Goal: Task Accomplishment & Management: Complete application form

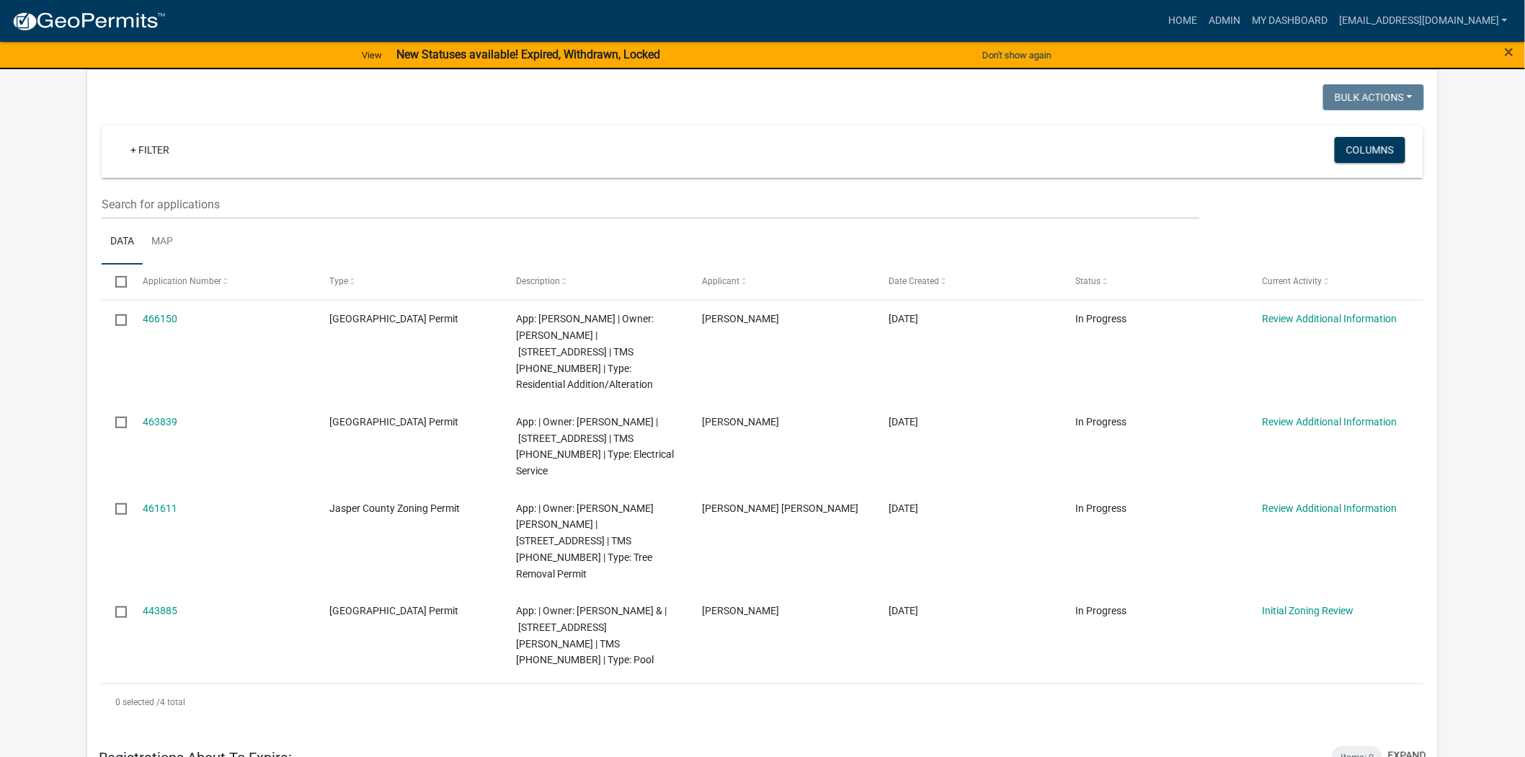
scroll to position [80, 0]
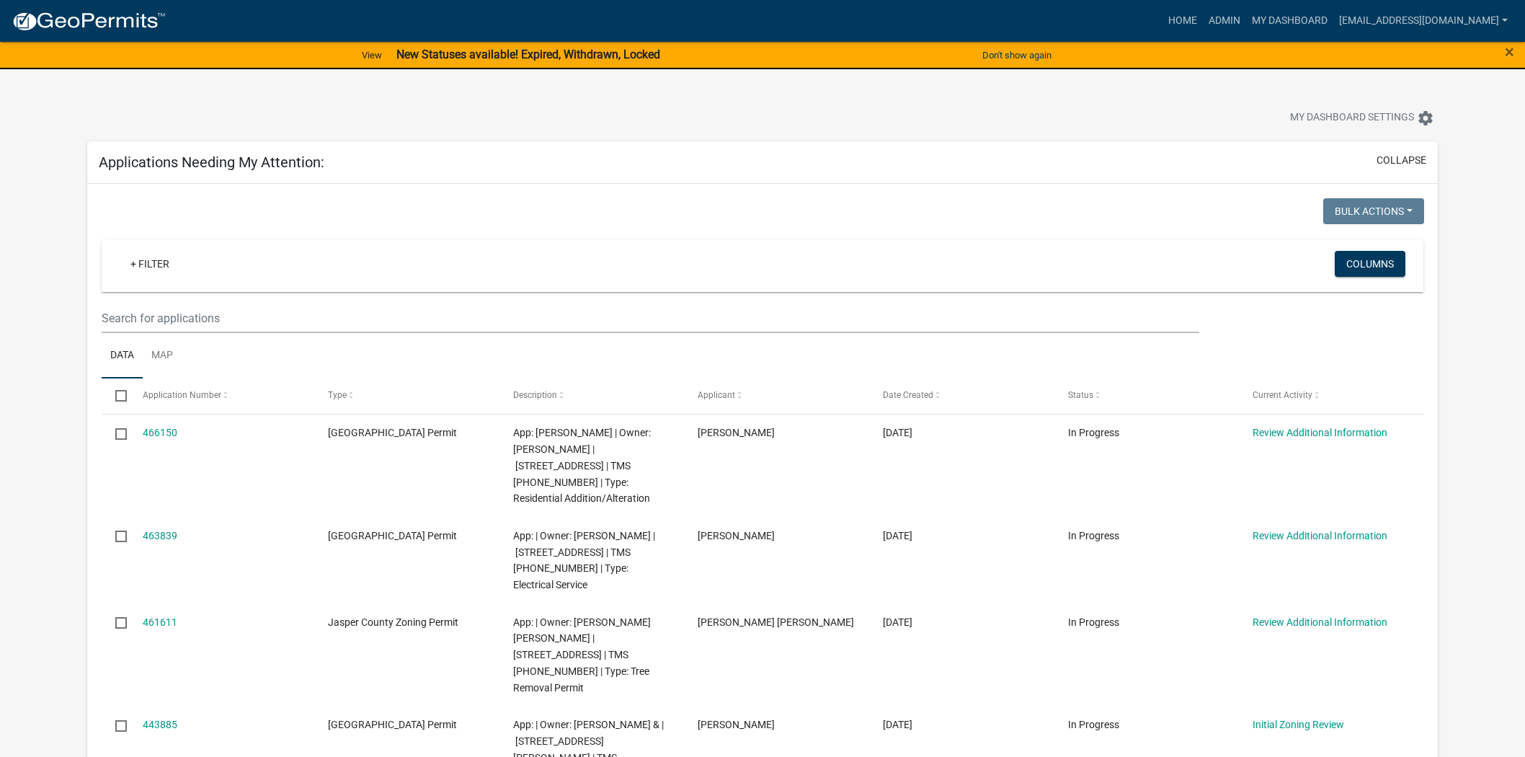
scroll to position [80, 0]
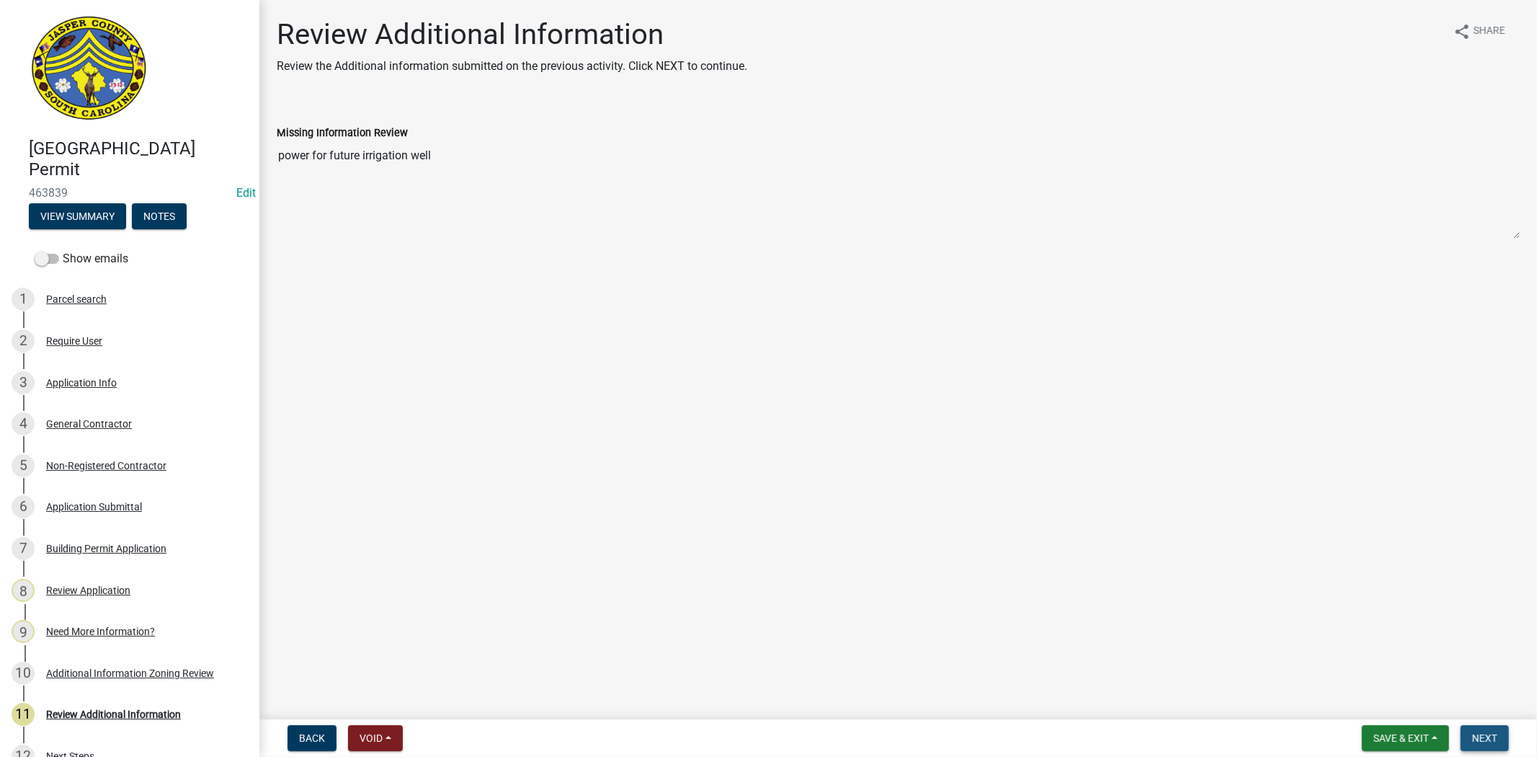
click at [1479, 732] on span "Next" at bounding box center [1484, 738] width 25 height 12
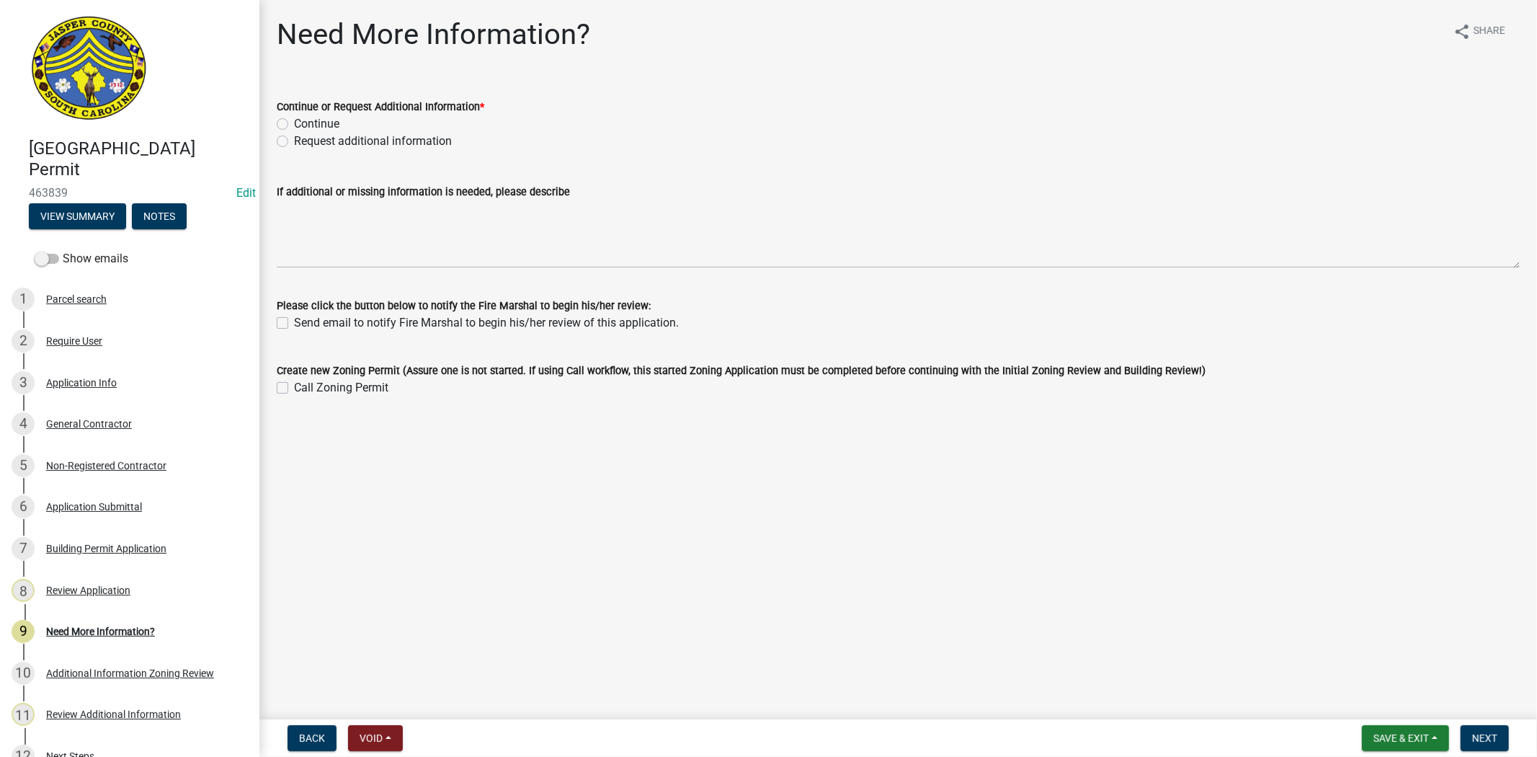
click at [294, 141] on label "Request additional information" at bounding box center [373, 141] width 158 height 17
click at [294, 141] on input "Request additional information" at bounding box center [298, 137] width 9 height 9
radio input "true"
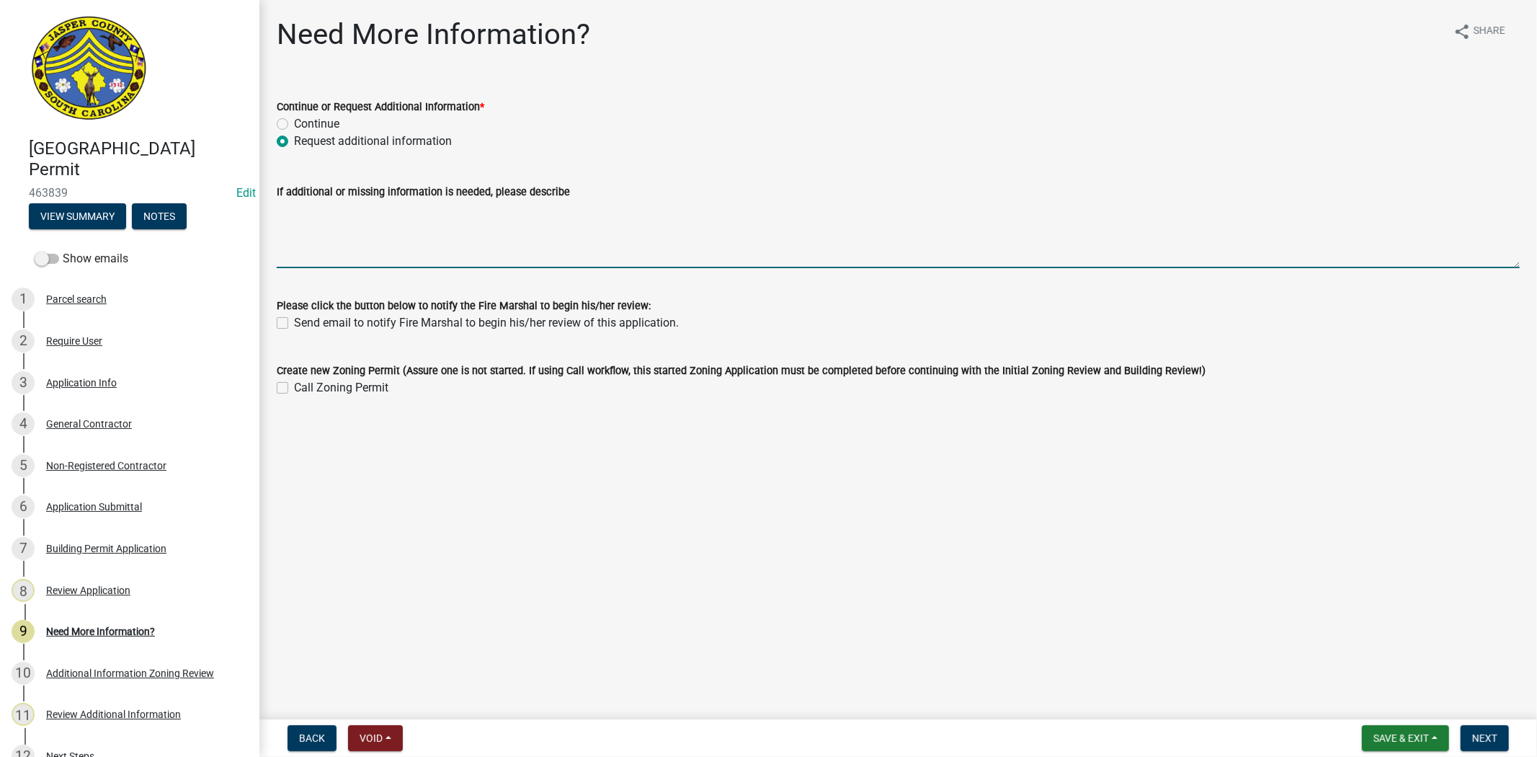
click at [351, 221] on textarea "If additional or missing information is needed, please describe" at bounding box center [898, 234] width 1243 height 68
drag, startPoint x: 435, startPoint y: 206, endPoint x: 429, endPoint y: 210, distance: 7.8
click at [429, 210] on textarea "Power can not be given for furyee uses, When" at bounding box center [898, 234] width 1243 height 68
click at [428, 207] on textarea "Power can not be given for furyee uses, When" at bounding box center [898, 234] width 1243 height 68
click at [585, 203] on textarea "Power can not be given for futuyee uses, When" at bounding box center [898, 234] width 1243 height 68
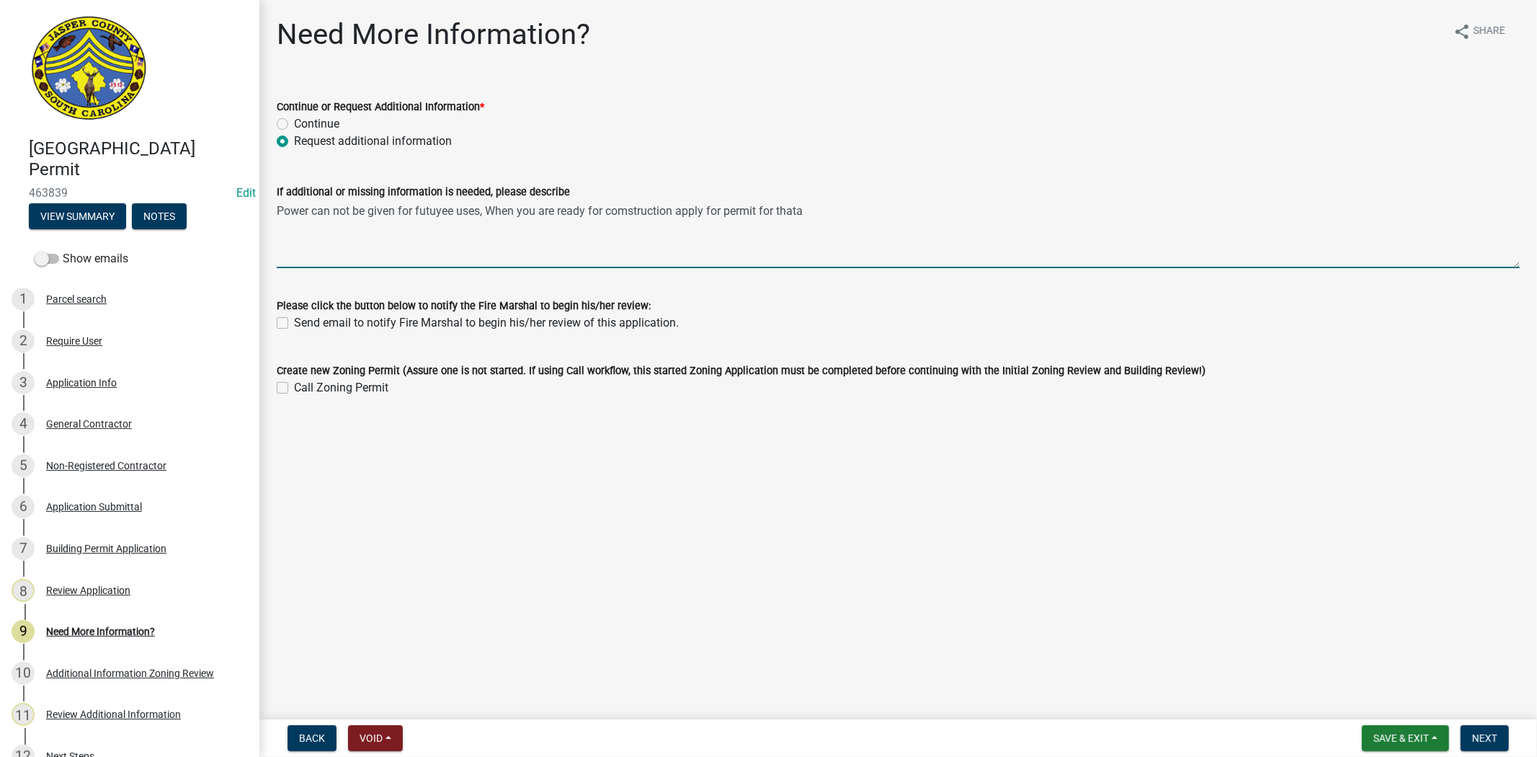
click at [824, 219] on textarea "Power can not be given for futuyee uses, When you are ready for comstruction ap…" at bounding box center [898, 234] width 1243 height 68
drag, startPoint x: 824, startPoint y: 219, endPoint x: 478, endPoint y: 215, distance: 345.2
click at [478, 215] on textarea "Power can not be given for futuyee uses, When you are ready for comstruction ap…" at bounding box center [898, 234] width 1243 height 68
drag, startPoint x: 308, startPoint y: 210, endPoint x: 268, endPoint y: 218, distance: 40.4
click at [268, 218] on div "If additional or missing information is needed, please describe Power can not b…" at bounding box center [898, 215] width 1265 height 105
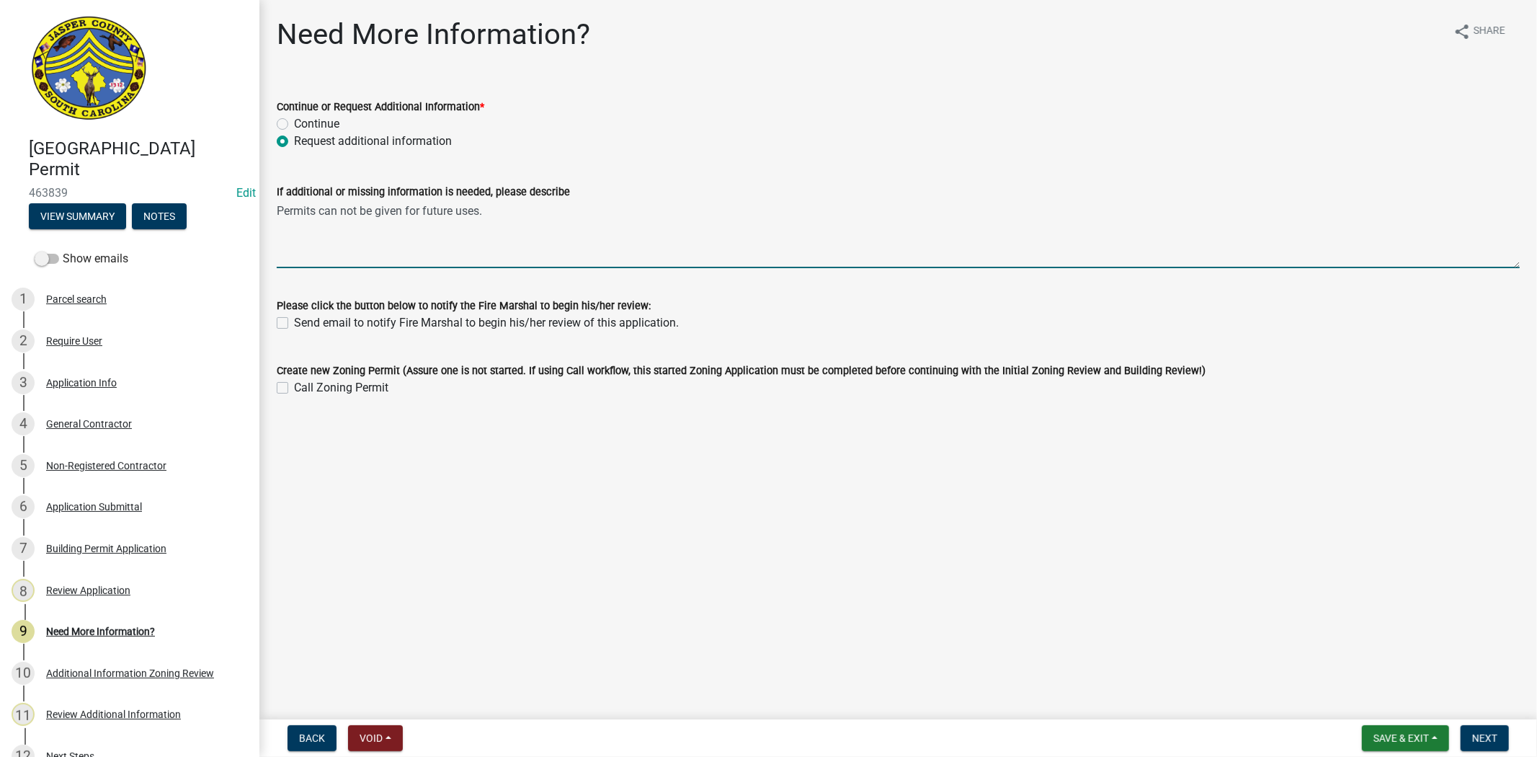
click at [582, 218] on textarea "Permits can not be given for future uses." at bounding box center [898, 234] width 1243 height 68
click at [277, 210] on textarea "Permits can not be given for future uses." at bounding box center [898, 234] width 1243 height 68
click at [522, 210] on textarea "Power Permits can not be given for future uses." at bounding box center [898, 234] width 1243 height 68
click at [277, 210] on textarea "Power Permits can not be given for future uses. You can contact the building de…" at bounding box center [898, 234] width 1243 height 68
click at [881, 215] on textarea "Per our Building official, Power Permits can not be given for future uses. You …" at bounding box center [898, 234] width 1243 height 68
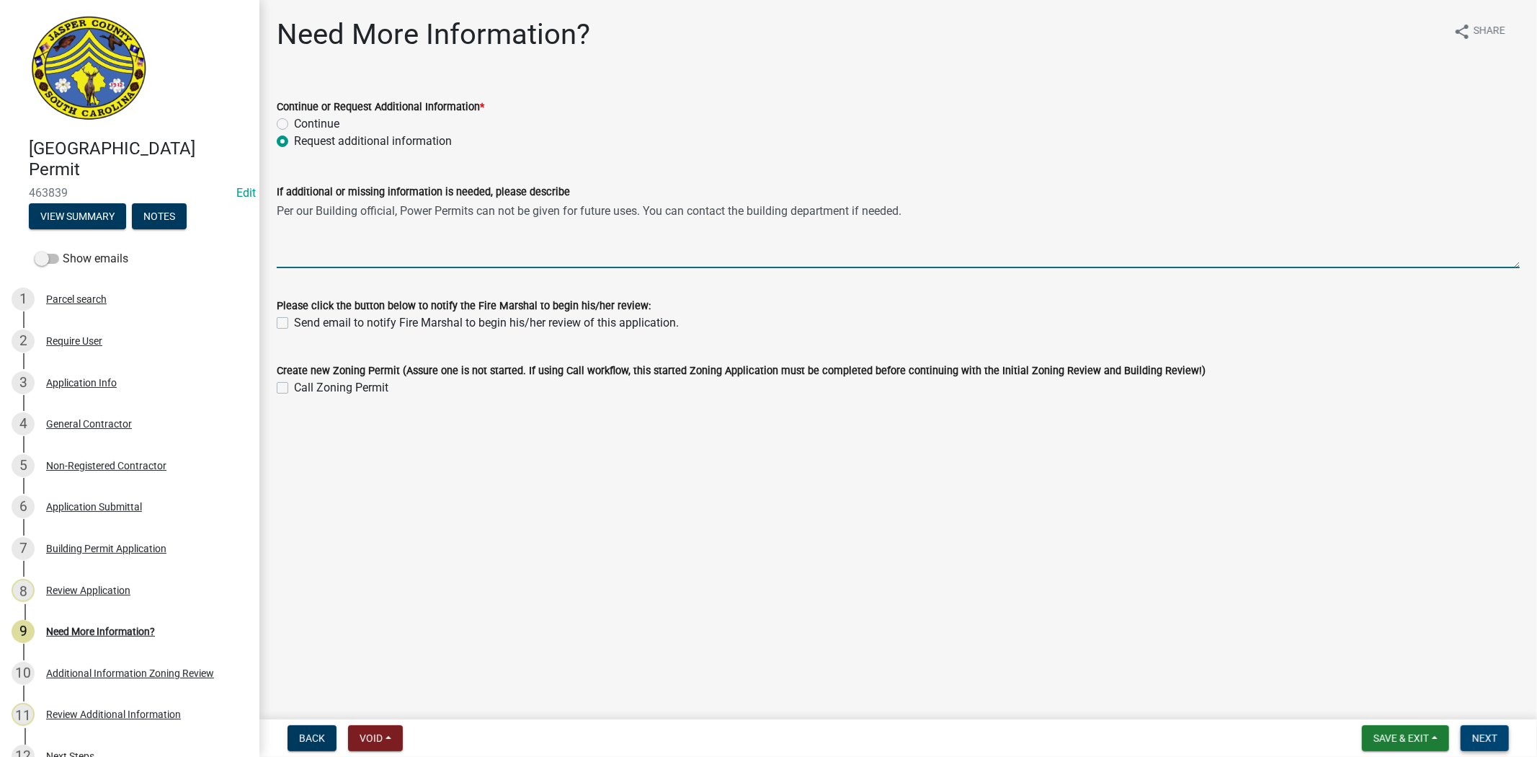
type textarea "Per our Building official, Power Permits can not be given for future uses. You …"
click at [1490, 734] on span "Next" at bounding box center [1484, 738] width 25 height 12
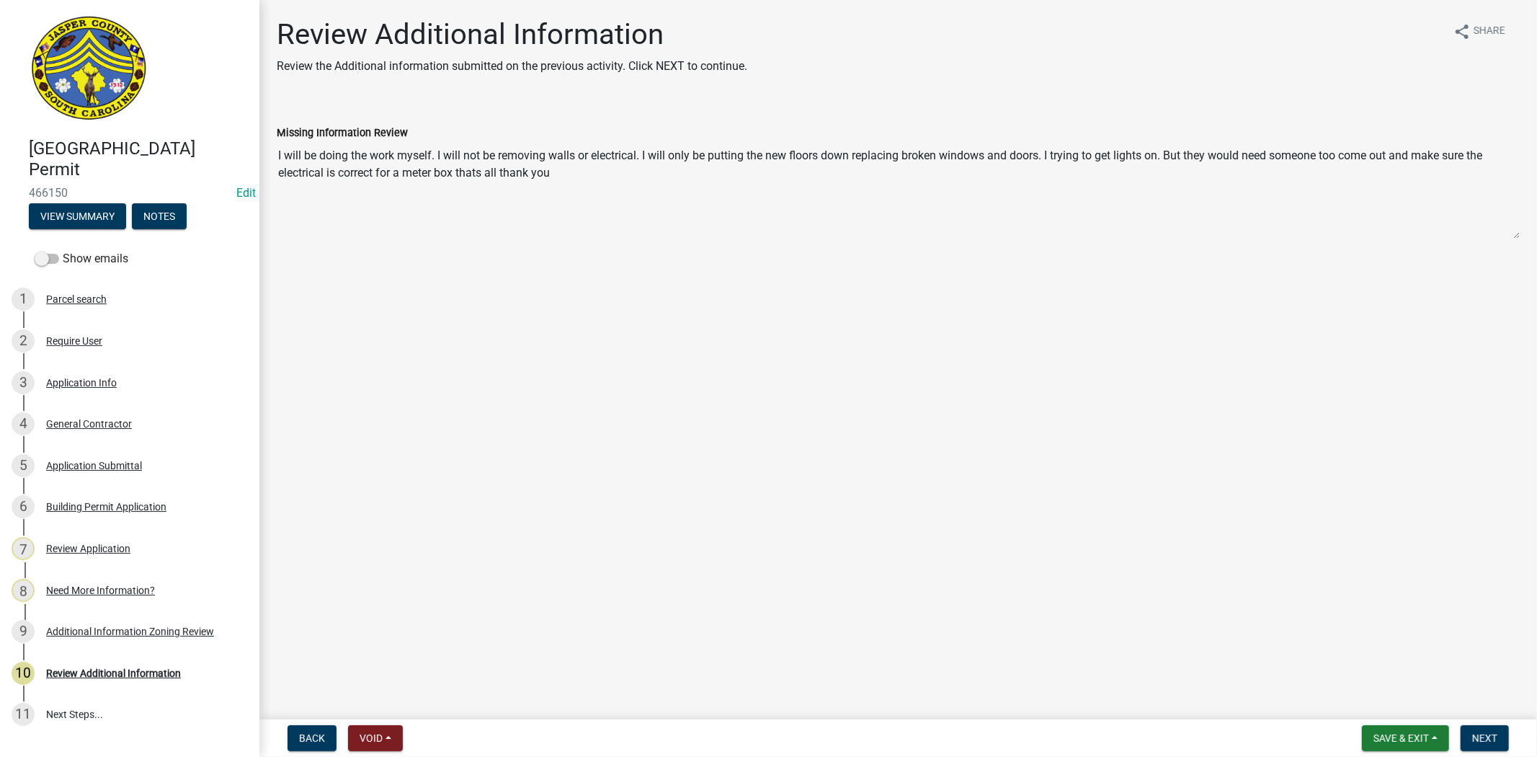
drag, startPoint x: 595, startPoint y: 185, endPoint x: 276, endPoint y: 156, distance: 319.8
click at [277, 156] on textarea "I will be doing the work myself. I will not be removing walls or electrical. I …" at bounding box center [898, 190] width 1243 height 98
click at [104, 386] on div "Application Info" at bounding box center [81, 383] width 71 height 10
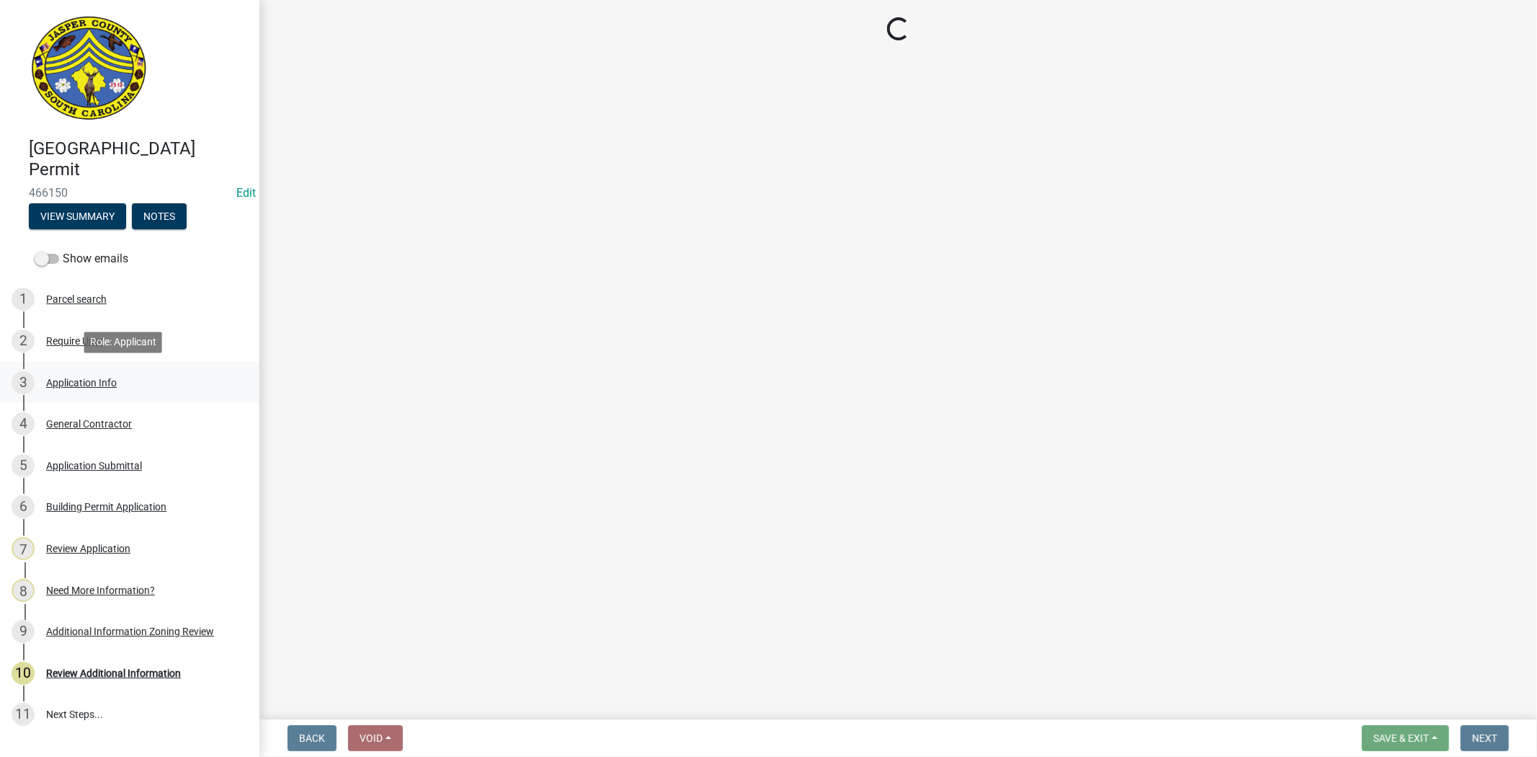
select select "4b7d28f2-ad6d-4146-a007-9cde64d4e27b"
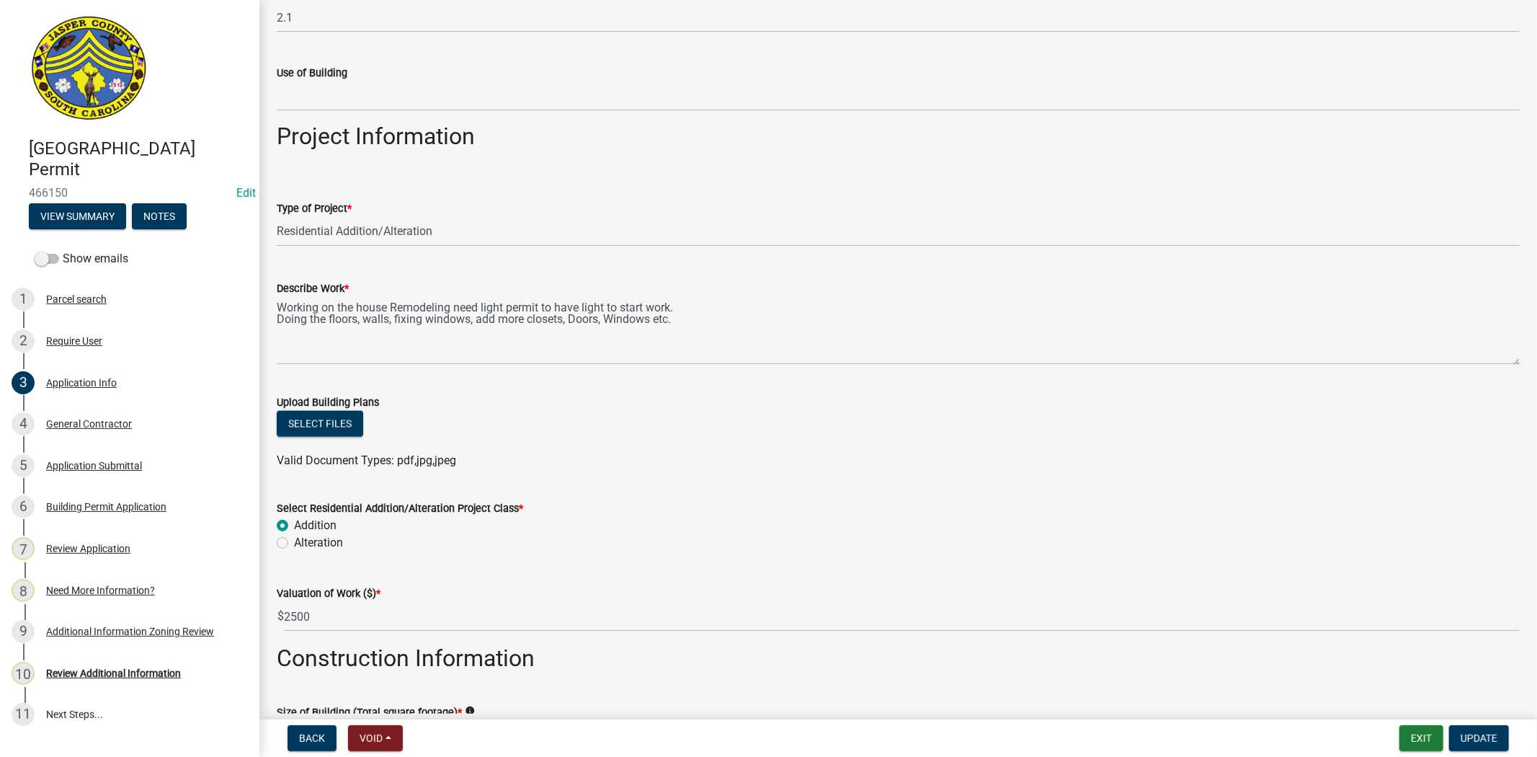
scroll to position [1841, 0]
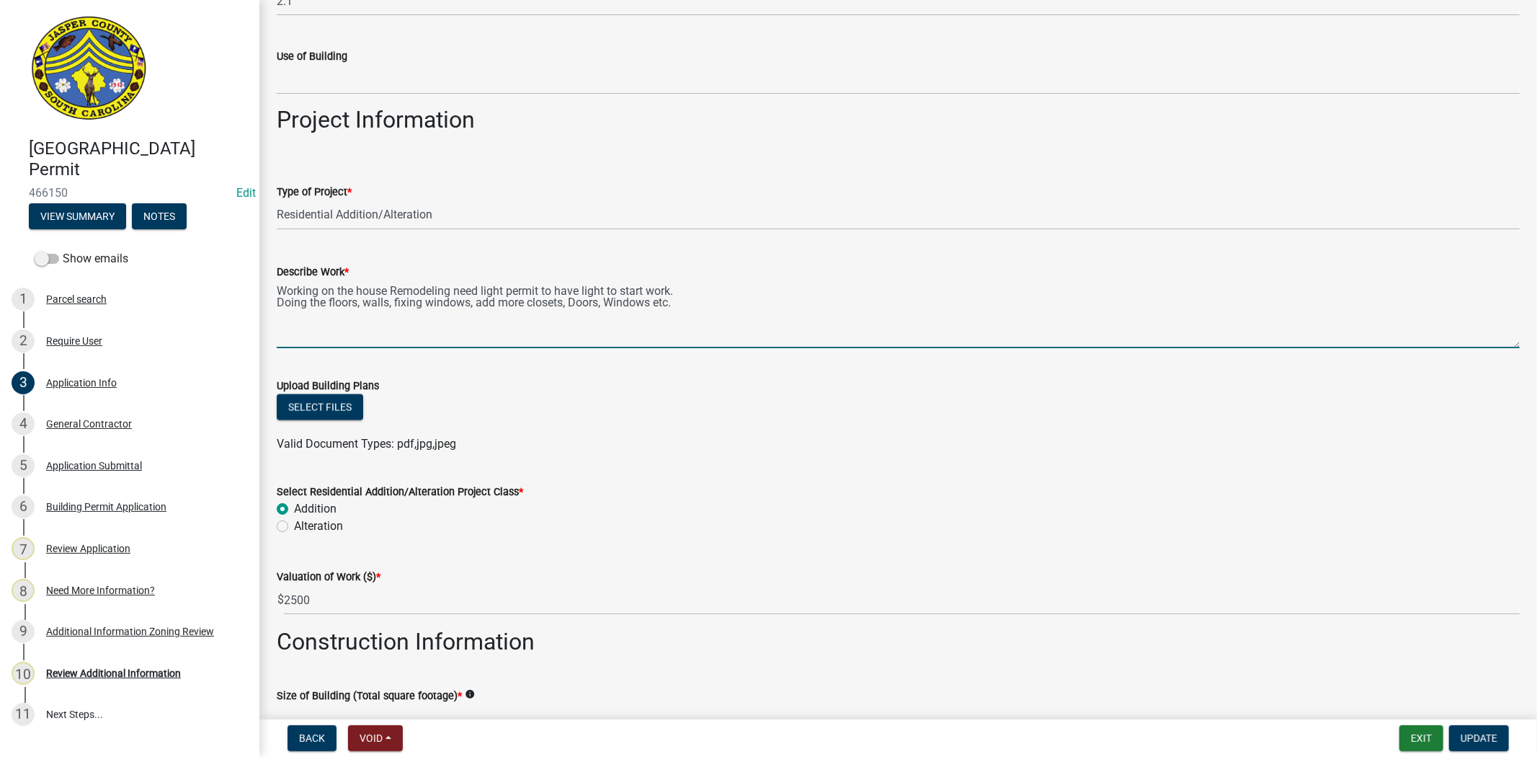
click at [736, 319] on textarea "Working on the house Remodeling need light permit to have light to start work. …" at bounding box center [898, 314] width 1243 height 68
paste textarea "I will be doing the work myself. I will not be removing walls or electrical. I …"
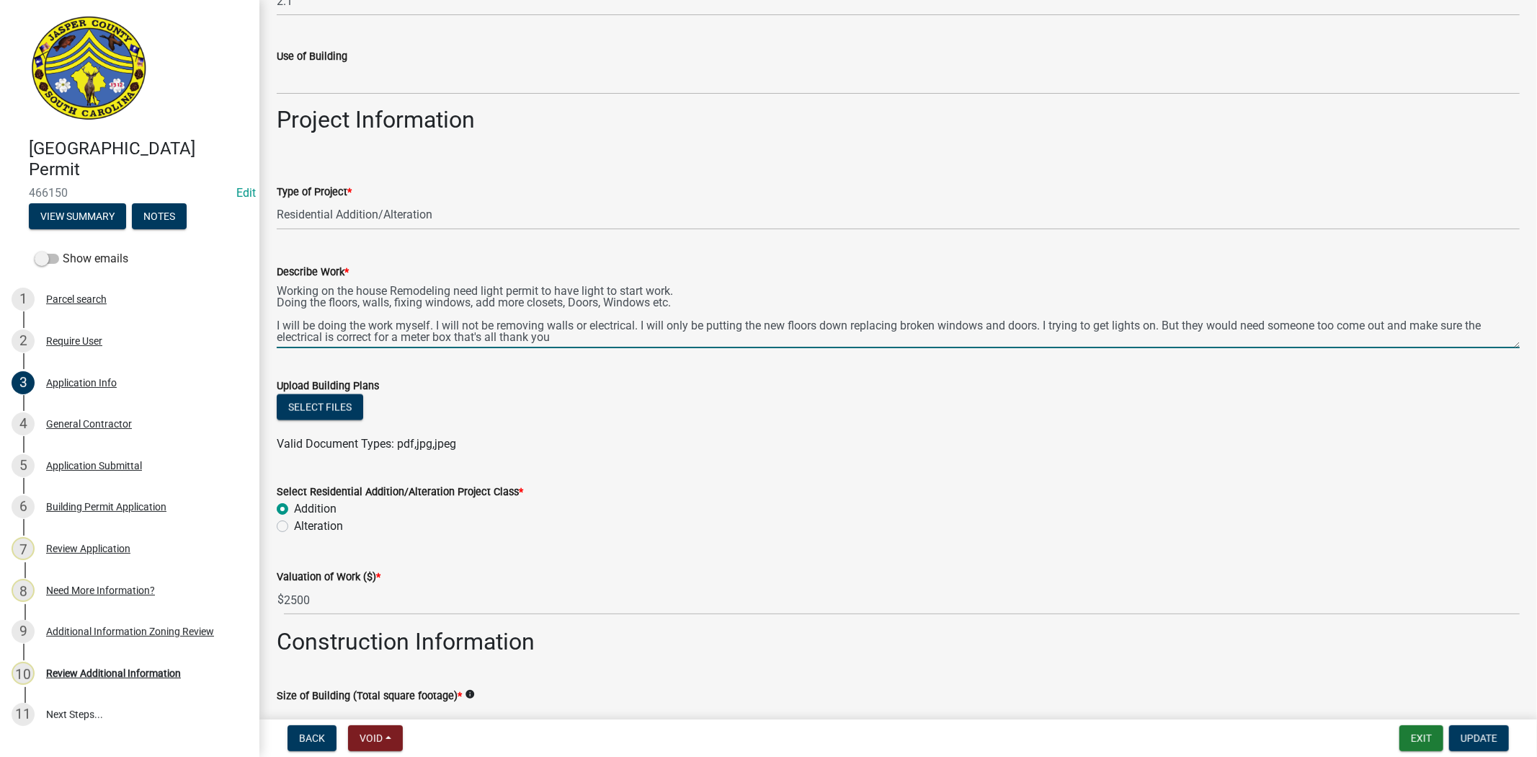
drag, startPoint x: 445, startPoint y: 322, endPoint x: 429, endPoint y: 327, distance: 16.0
click at [429, 327] on textarea "Working on the house Remodeling need light permit to have light to start work. …" at bounding box center [898, 314] width 1243 height 68
drag, startPoint x: 1036, startPoint y: 323, endPoint x: 701, endPoint y: 317, distance: 334.4
click at [701, 317] on textarea "Working on the house Remodeling need light permit to have light to start work. …" at bounding box center [898, 314] width 1243 height 68
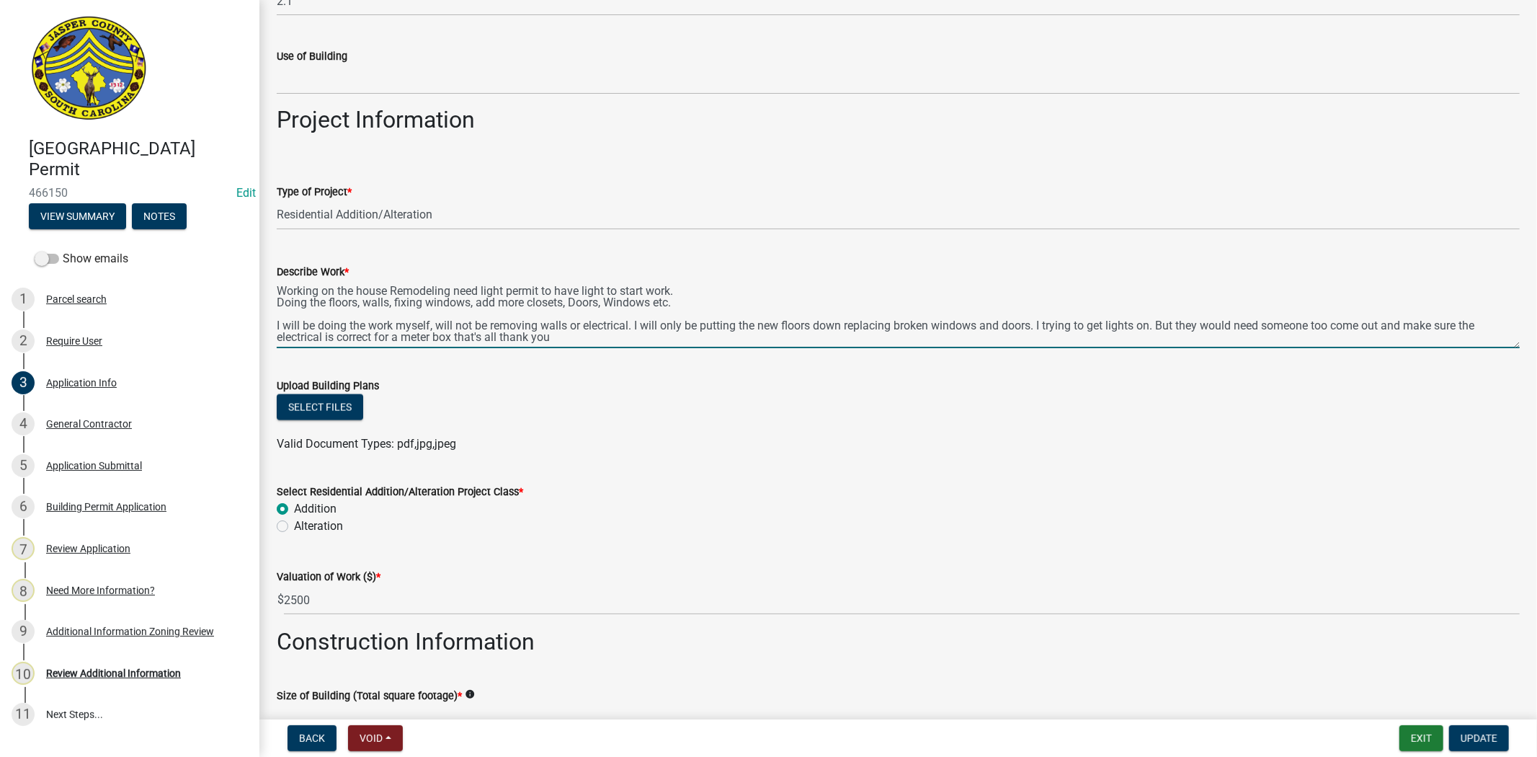
click at [634, 312] on textarea "Working on the house Remodeling need light permit to have light to start work. …" at bounding box center [898, 314] width 1243 height 68
click at [680, 328] on textarea "Working on the house Remodeling need light permit to have light to start work. …" at bounding box center [898, 314] width 1243 height 68
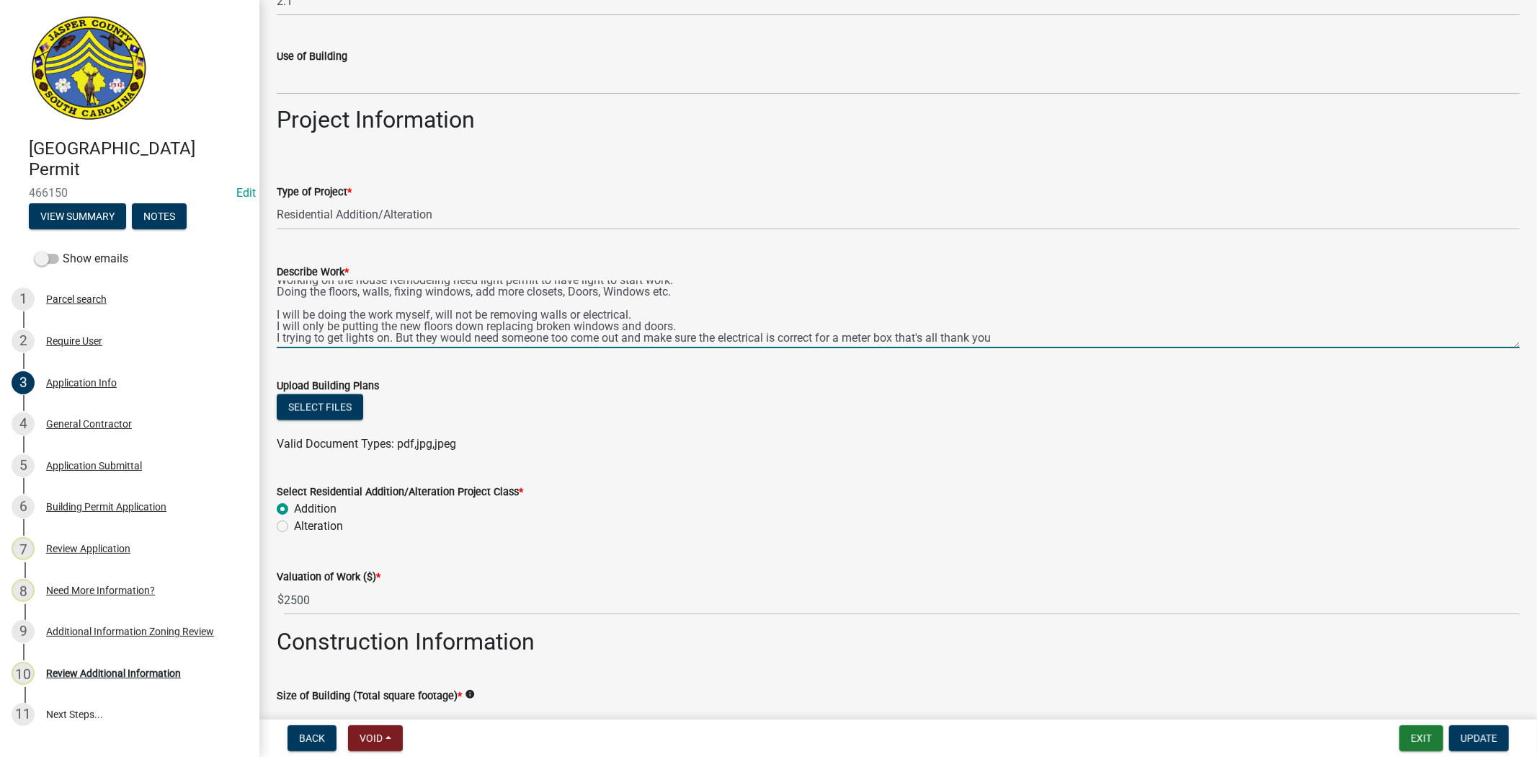
scroll to position [22, 0]
click at [564, 324] on textarea "Working on the house Remodeling need light permit to have light to start work. …" at bounding box center [898, 314] width 1243 height 68
click at [1005, 321] on textarea "Working on the house Remodeling need light permit to have light to start work. …" at bounding box center [898, 314] width 1243 height 68
type textarea "Working on the house Remodeling need light permit to have light to start work. …"
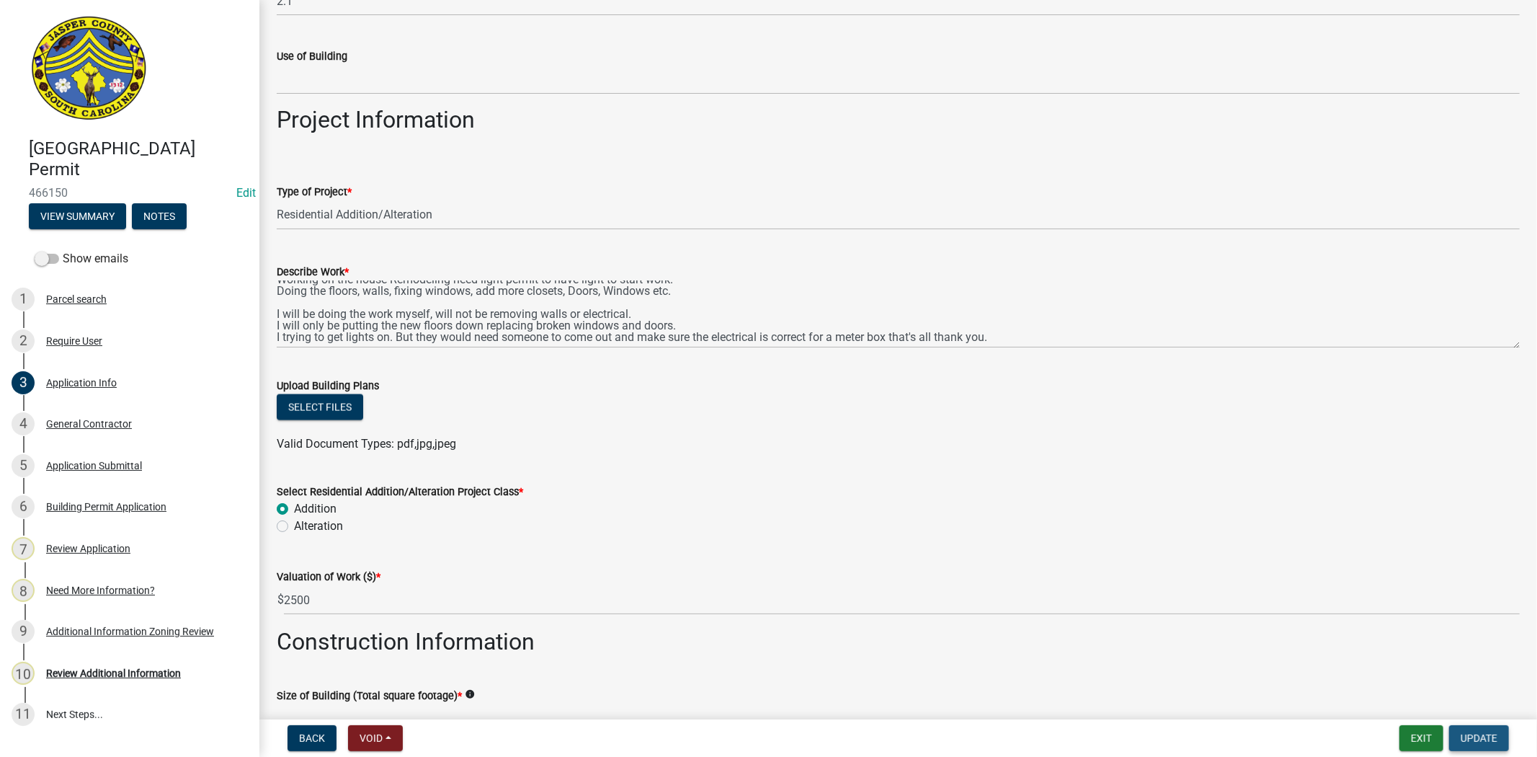
click at [1492, 742] on span "Update" at bounding box center [1479, 738] width 37 height 12
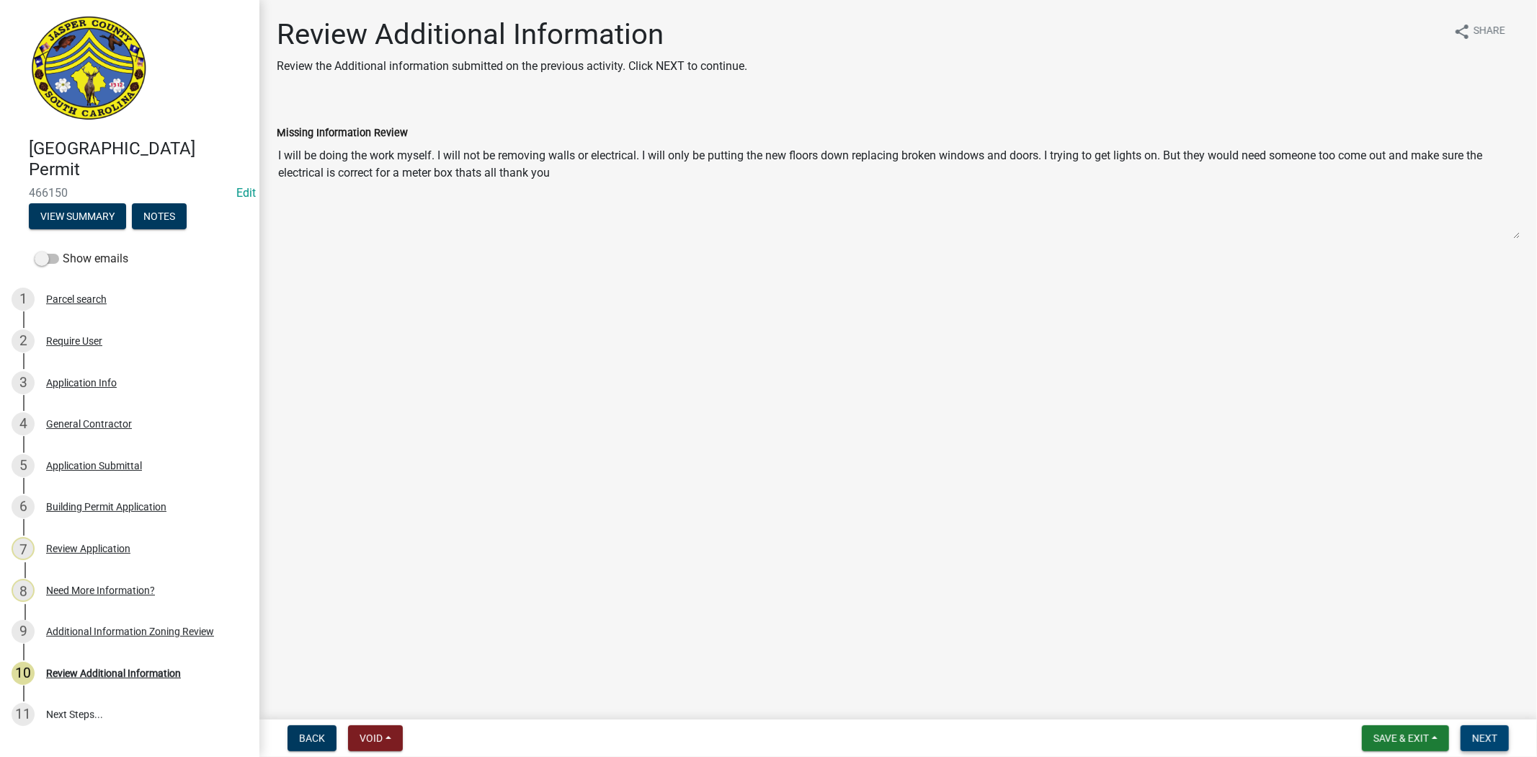
click at [1493, 734] on span "Next" at bounding box center [1484, 738] width 25 height 12
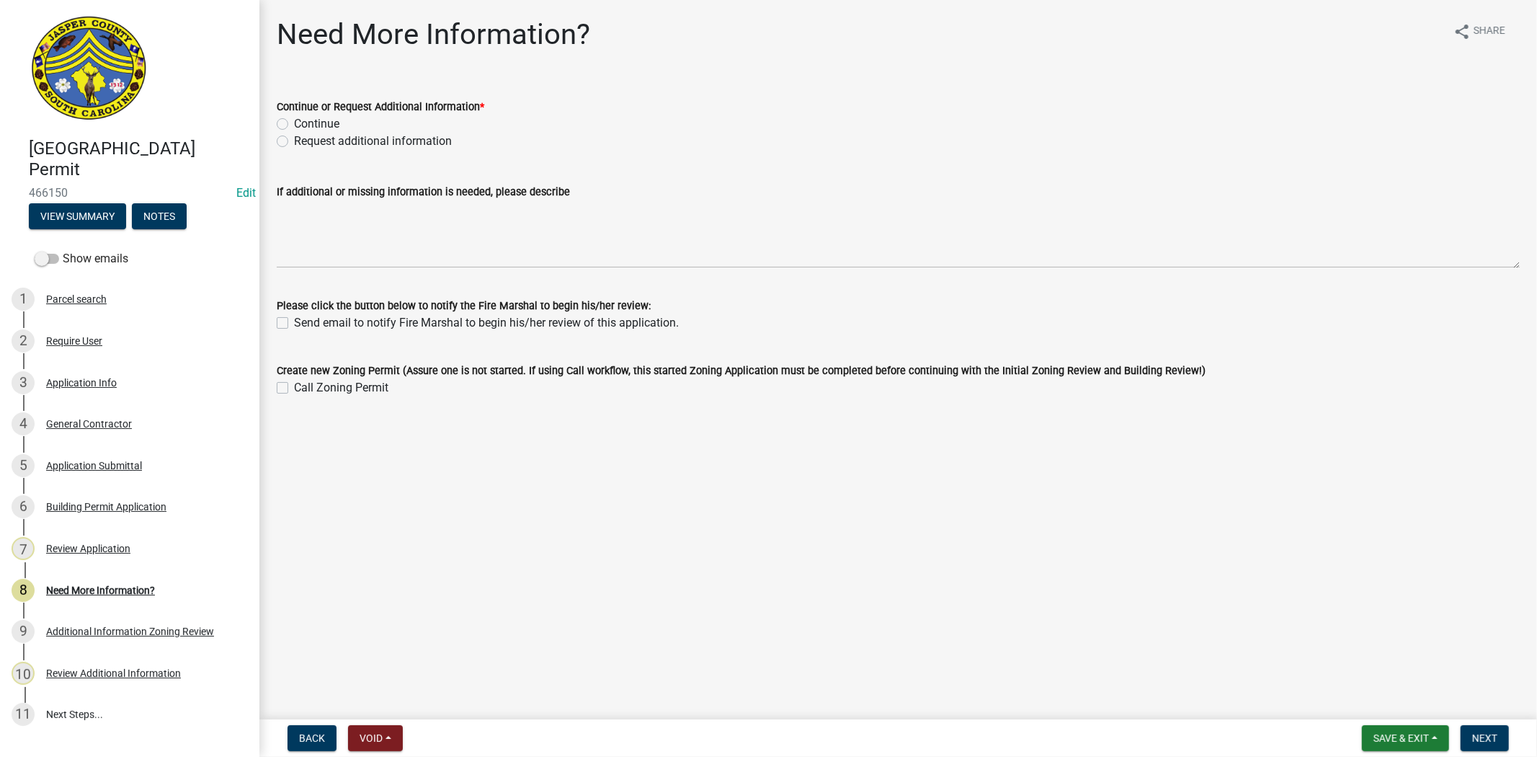
click at [294, 142] on label "Request additional information" at bounding box center [373, 141] width 158 height 17
click at [294, 142] on input "Request additional information" at bounding box center [298, 137] width 9 height 9
radio input "true"
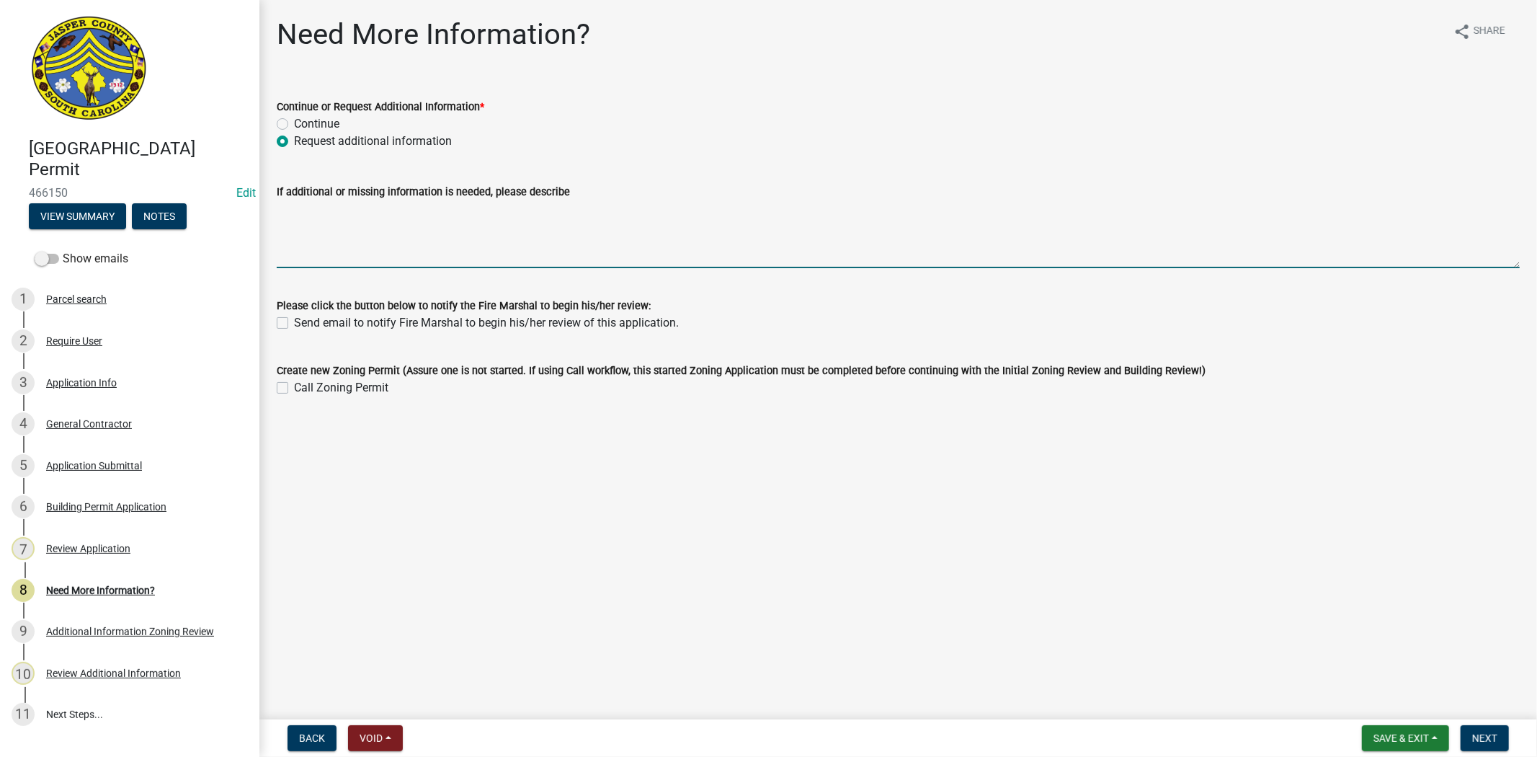
click at [298, 208] on textarea "If additional or missing information is needed, please describe" at bounding box center [898, 234] width 1243 height 68
paste textarea "Please upload a letter from the electrician (on letter head) stating their find…"
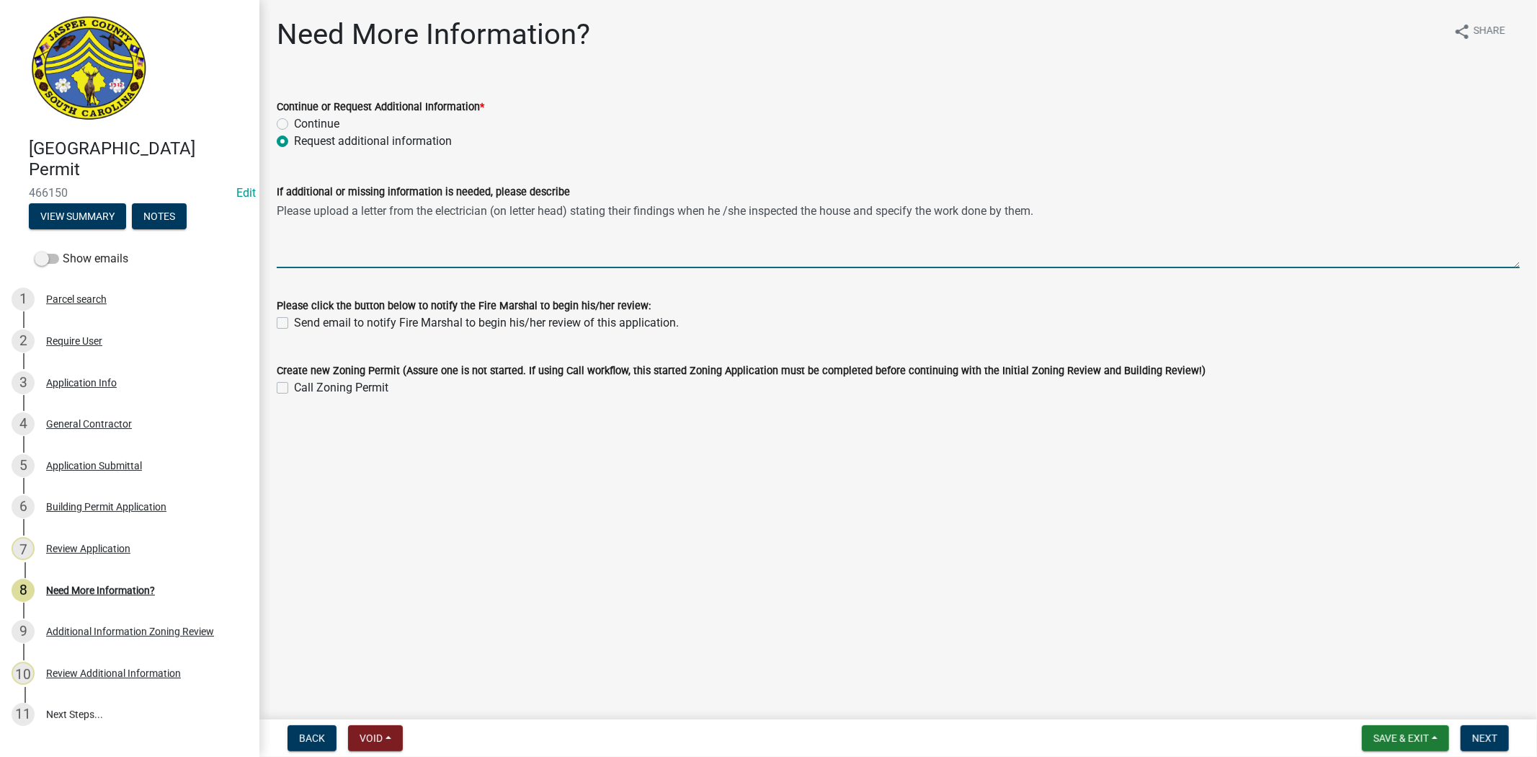
drag, startPoint x: 313, startPoint y: 208, endPoint x: 254, endPoint y: 215, distance: 59.5
click at [254, 215] on div "Jasper County Building Permit 466150 Edit View Summary Notes Show emails 1 Parc…" at bounding box center [768, 378] width 1537 height 757
click at [468, 213] on textarea "Ypu will need a electtricican to check the meterupload a letter from the electr…" at bounding box center [898, 234] width 1243 height 68
click at [548, 211] on textarea "You will need a electrician to check / install the meter upload a letter from t…" at bounding box center [898, 234] width 1243 height 68
click at [1270, 213] on textarea "You will need a electrician to check / install the meter box and have them writ…" at bounding box center [898, 234] width 1243 height 68
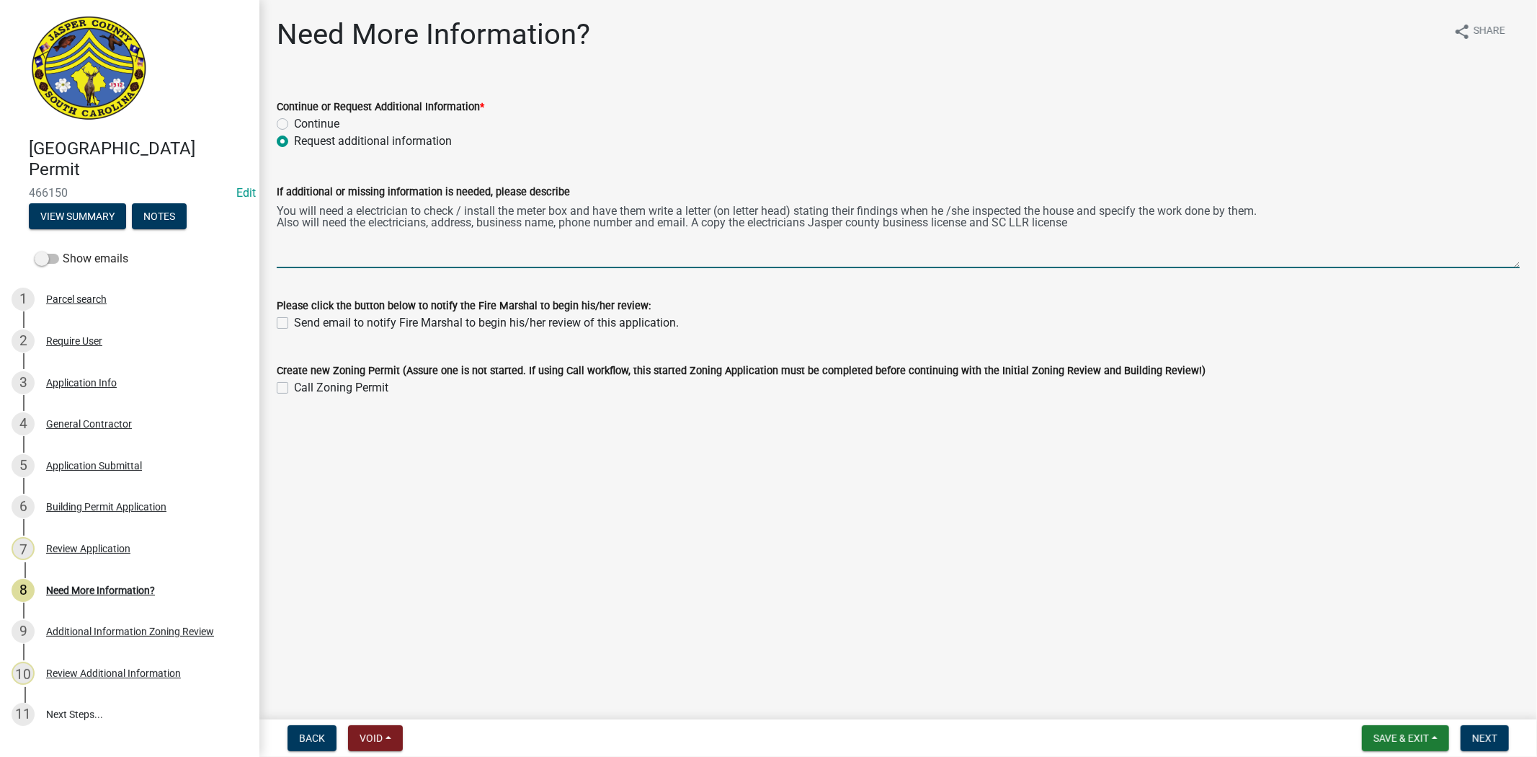
click at [1079, 231] on textarea "You will need a electrician to check / install the meter box and have them writ…" at bounding box center [898, 234] width 1243 height 68
type textarea "You will need a electrician to check / install the meter box and have them writ…"
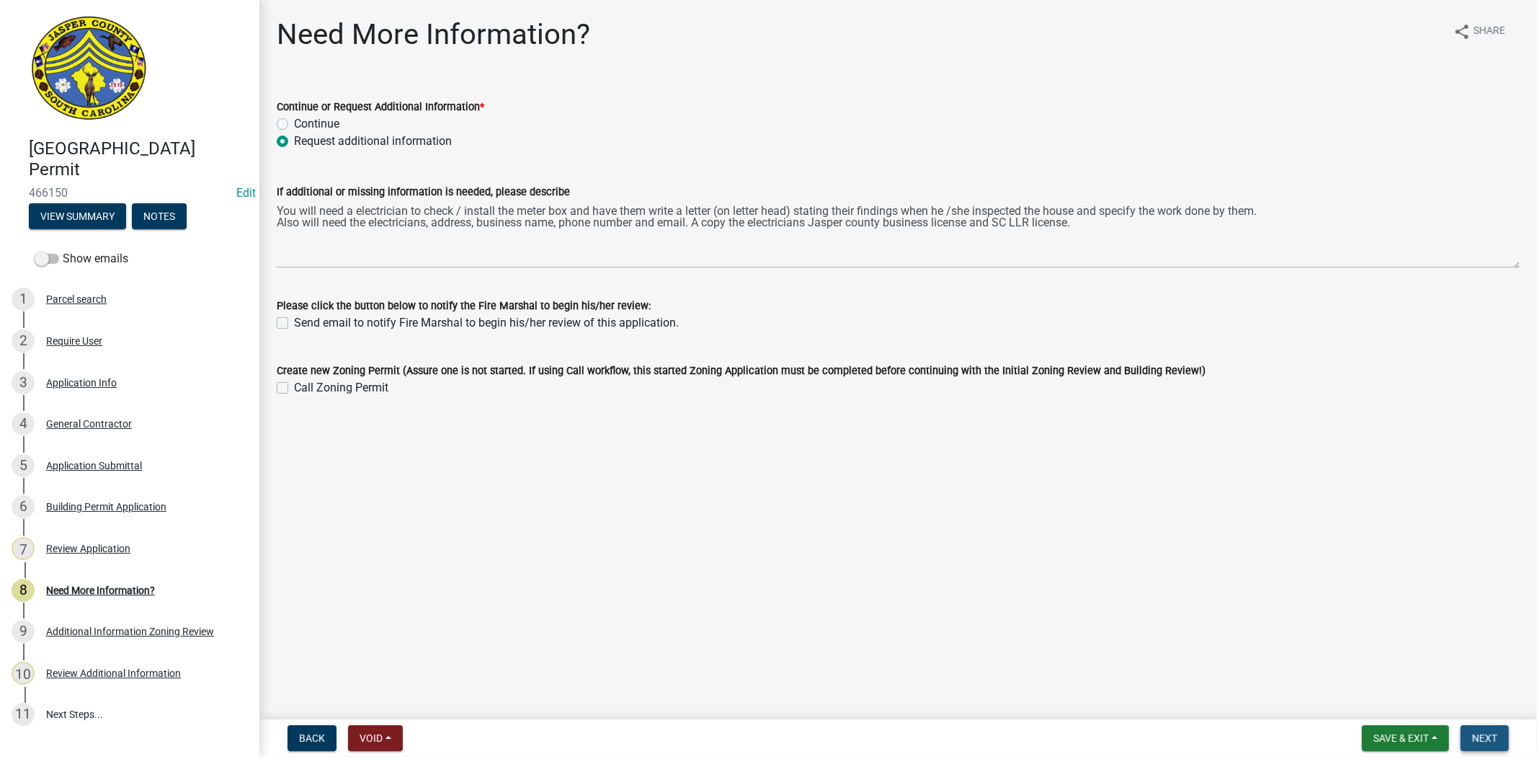
click at [1486, 726] on button "Next" at bounding box center [1485, 738] width 48 height 26
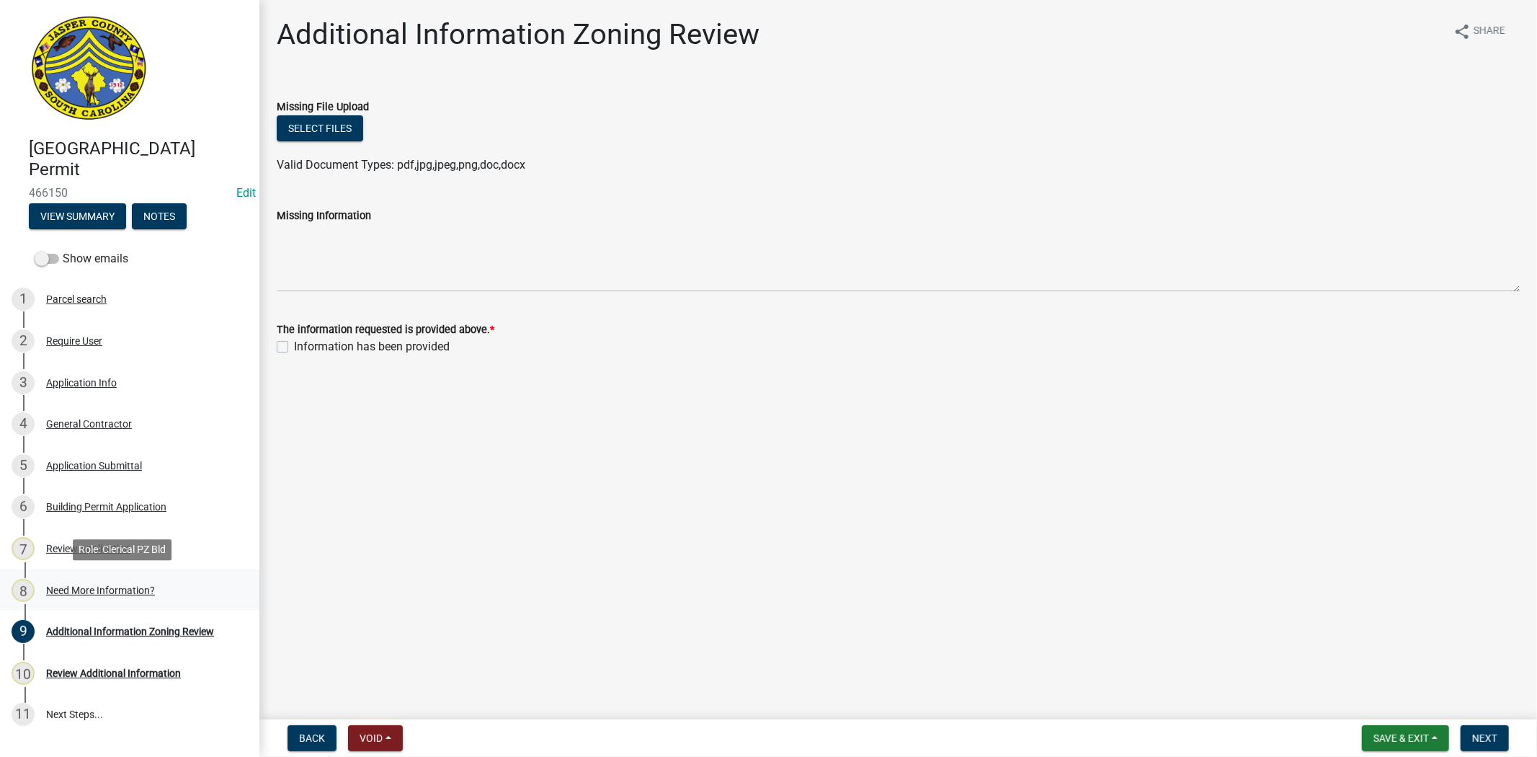
click at [128, 587] on div "Need More Information?" at bounding box center [100, 590] width 109 height 10
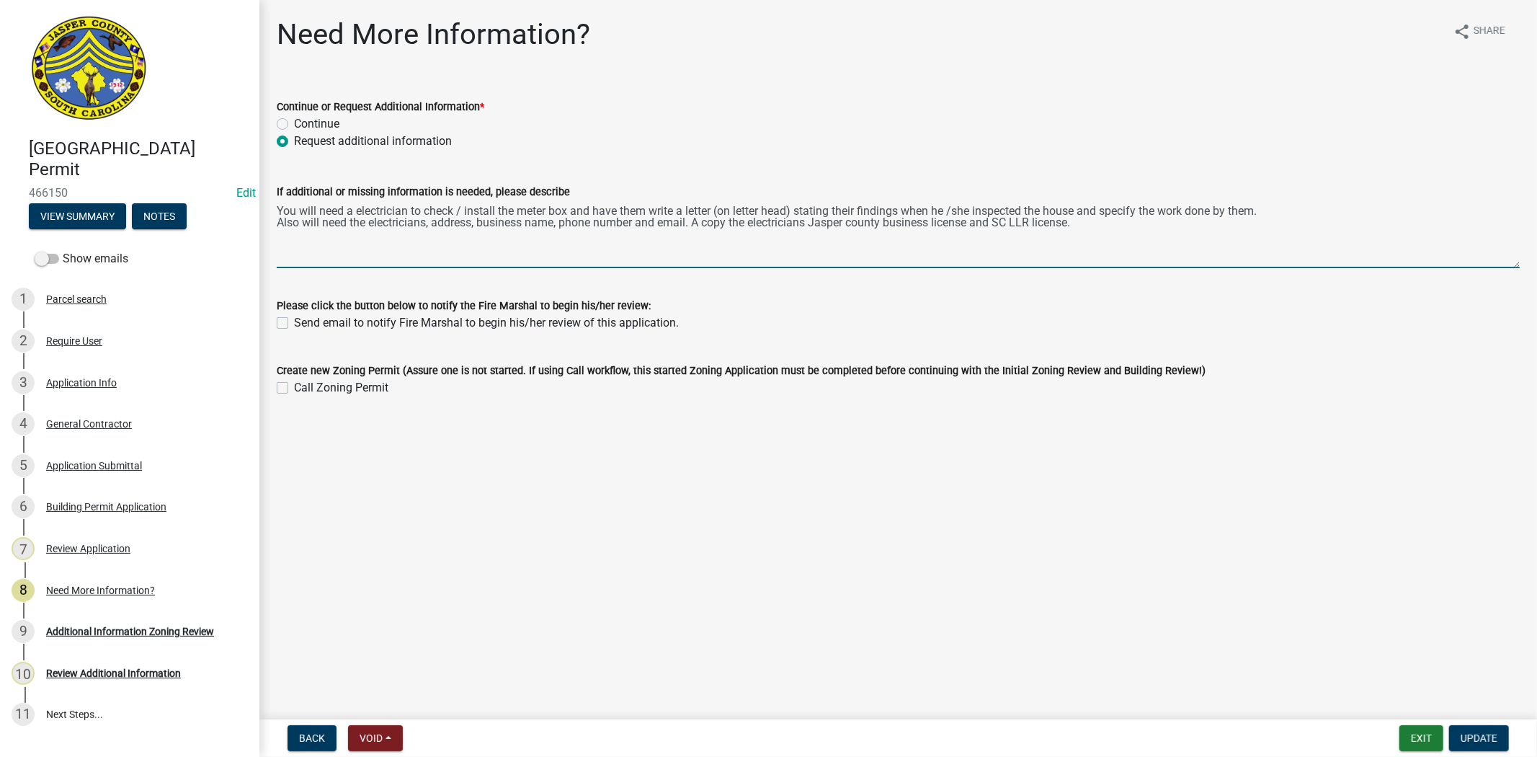
drag, startPoint x: 1103, startPoint y: 231, endPoint x: 272, endPoint y: 213, distance: 830.3
click at [272, 213] on div "If additional or missing information is needed, please describe You will need a…" at bounding box center [898, 215] width 1265 height 105
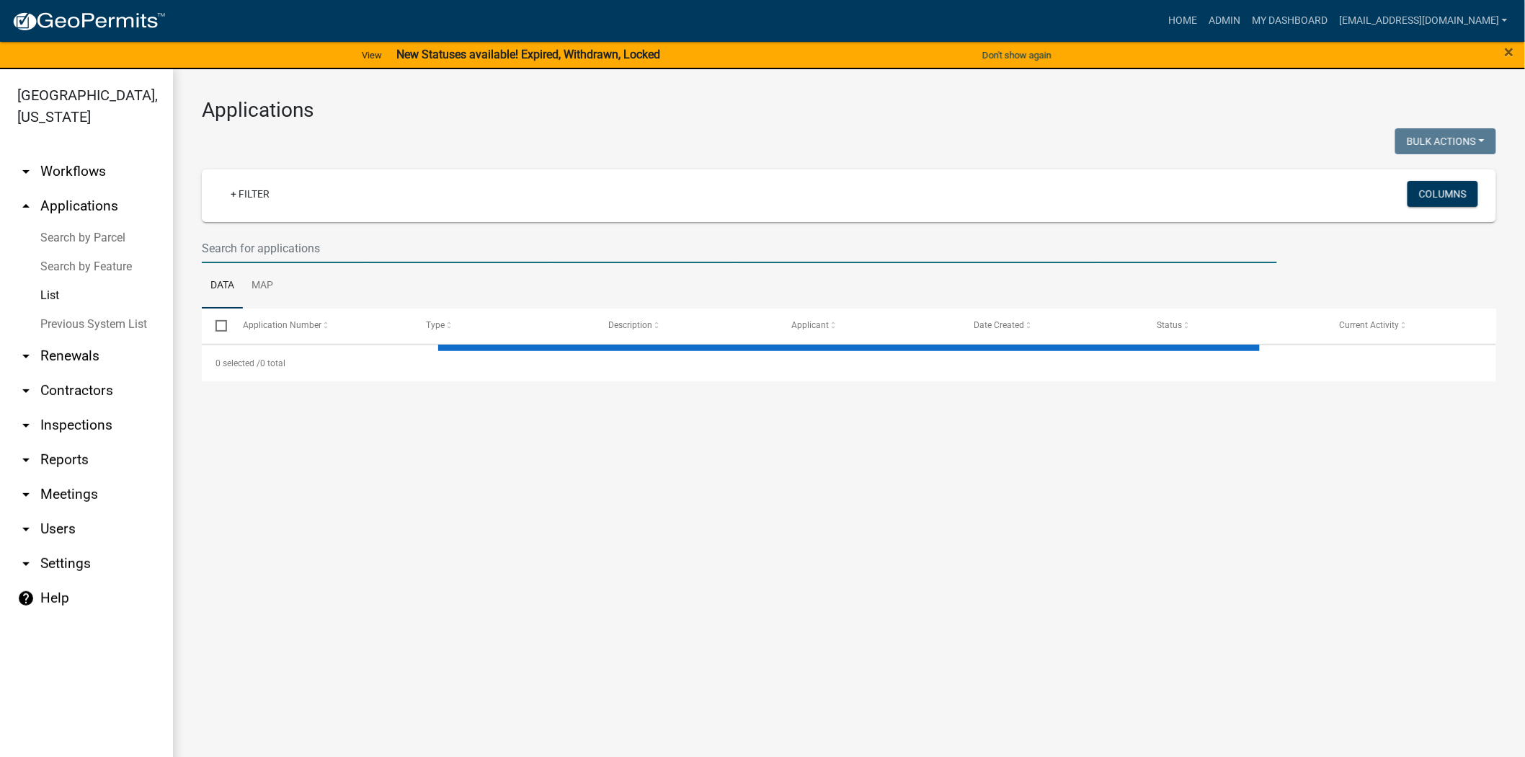
click at [517, 254] on input "text" at bounding box center [739, 248] width 1075 height 30
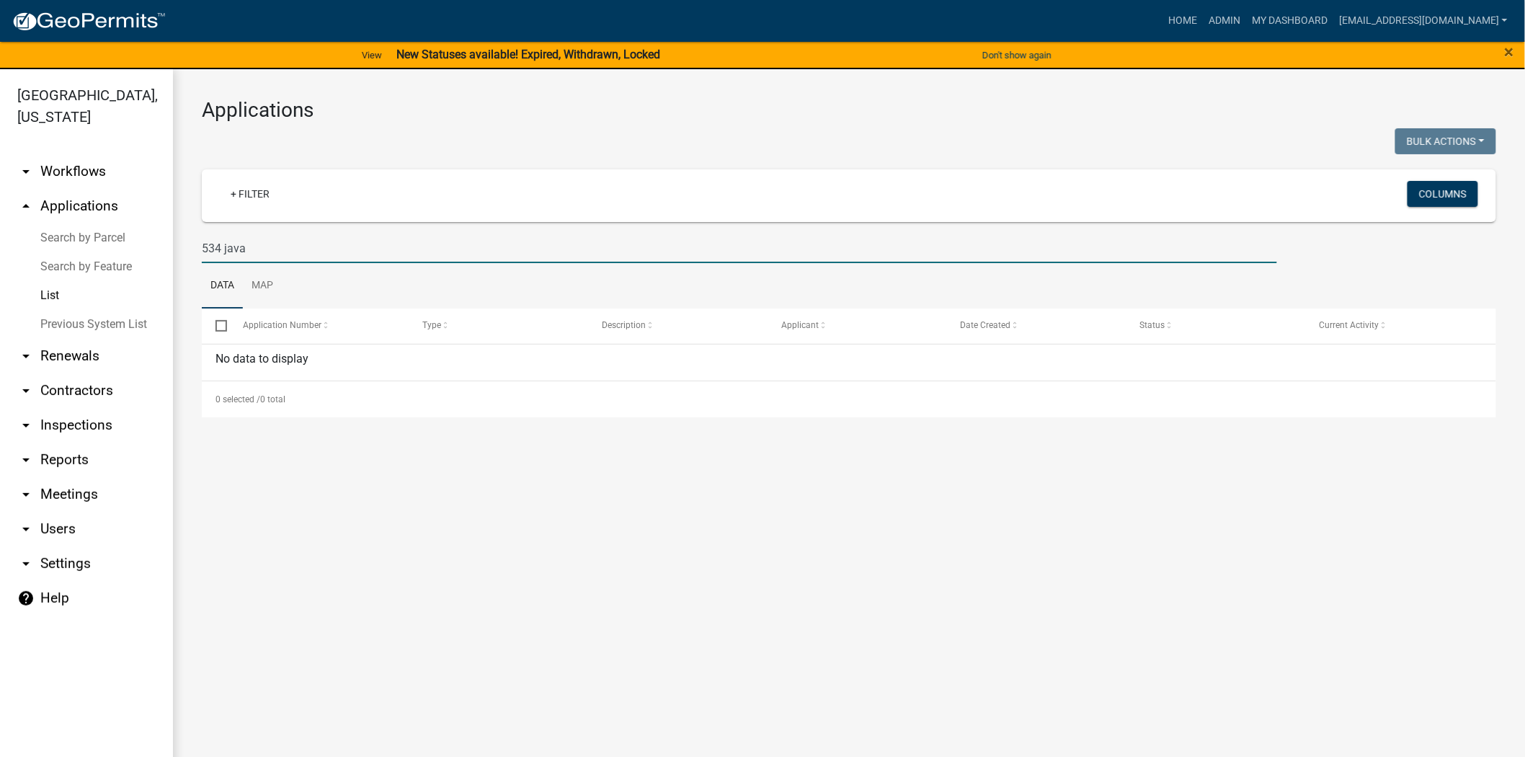
drag, startPoint x: 267, startPoint y: 248, endPoint x: 188, endPoint y: 248, distance: 78.5
click at [188, 248] on div "Applications Bulk Actions Void Expire Lock Withdraw + Filter Columns 534 java D…" at bounding box center [849, 257] width 1352 height 377
paste input "067-43-00-237"
drag, startPoint x: 316, startPoint y: 254, endPoint x: 152, endPoint y: 268, distance: 164.2
click at [152, 268] on div "Jasper County, South Carolina arrow_drop_down Workflows List arrow_drop_up Appl…" at bounding box center [762, 421] width 1525 height 705
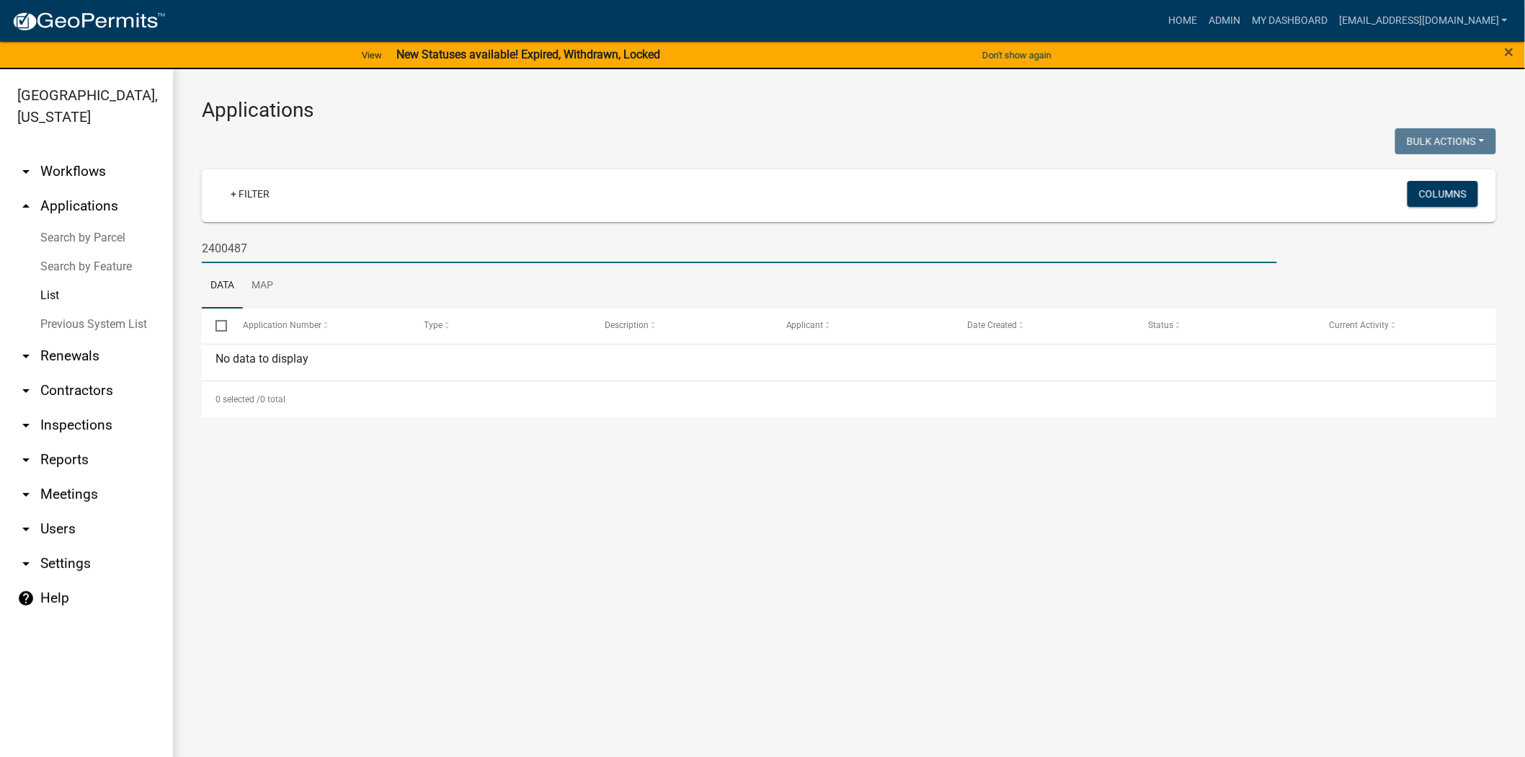
click at [226, 249] on input "2400487" at bounding box center [739, 248] width 1075 height 30
type input "24487"
drag, startPoint x: 278, startPoint y: 246, endPoint x: 169, endPoint y: 243, distance: 108.9
click at [169, 243] on div "Jasper County, South Carolina arrow_drop_down Workflows List arrow_drop_up Appl…" at bounding box center [762, 421] width 1525 height 705
